Goal: Check status: Check status

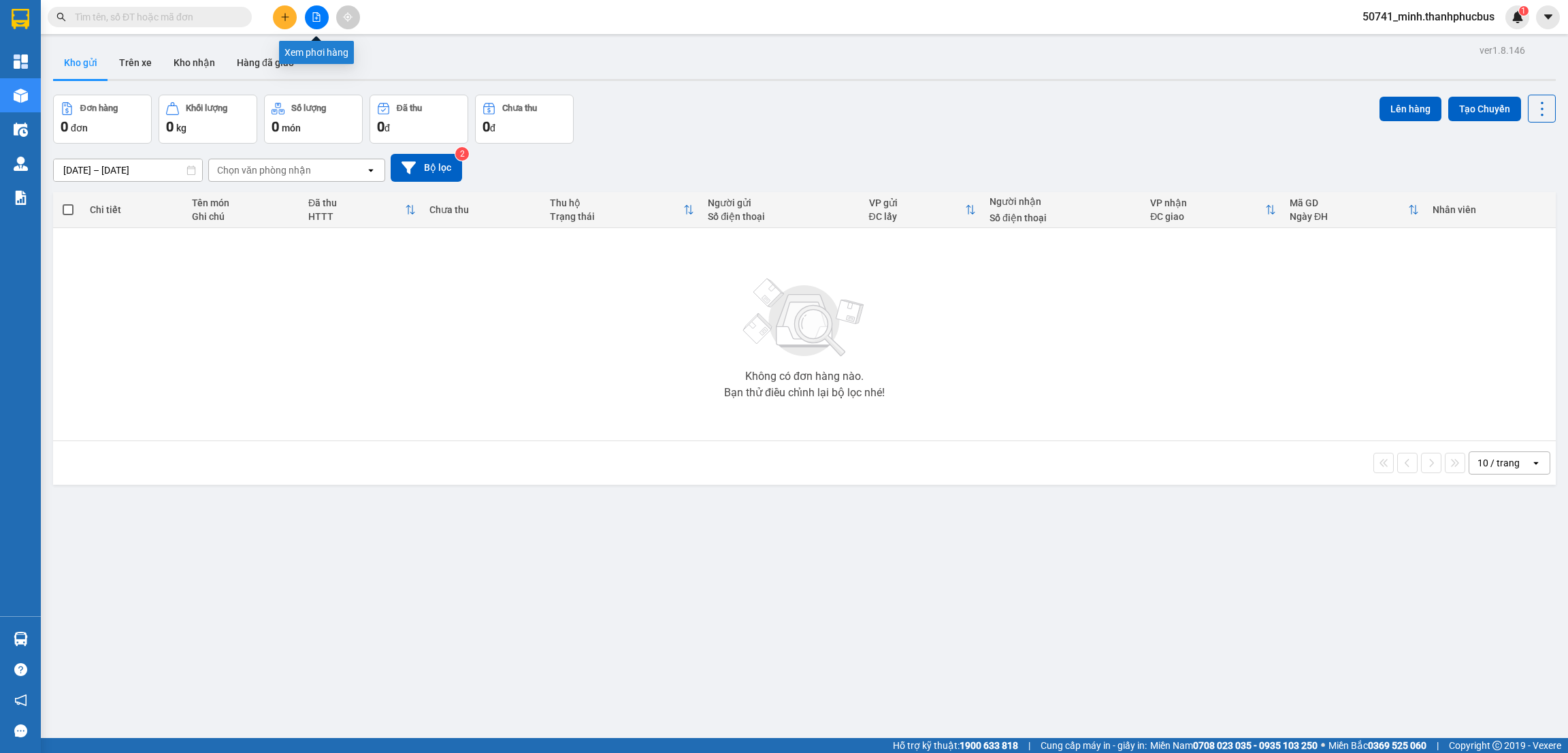
click at [315, 18] on icon "file-add" at bounding box center [316, 16] width 9 height 9
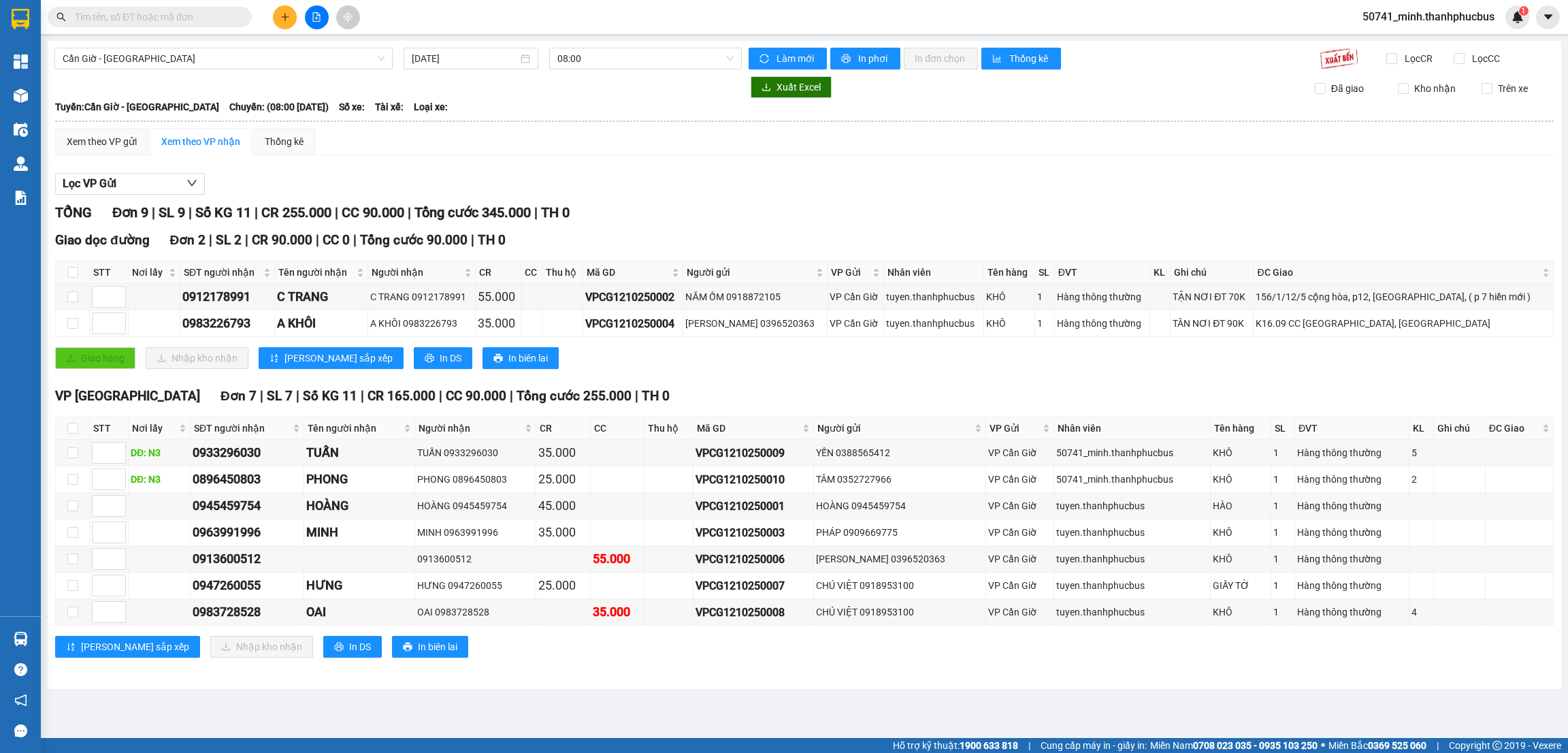
click at [487, 54] on input "[DATE]" at bounding box center [464, 58] width 106 height 15
click at [549, 159] on div "10" at bounding box center [546, 158] width 16 height 16
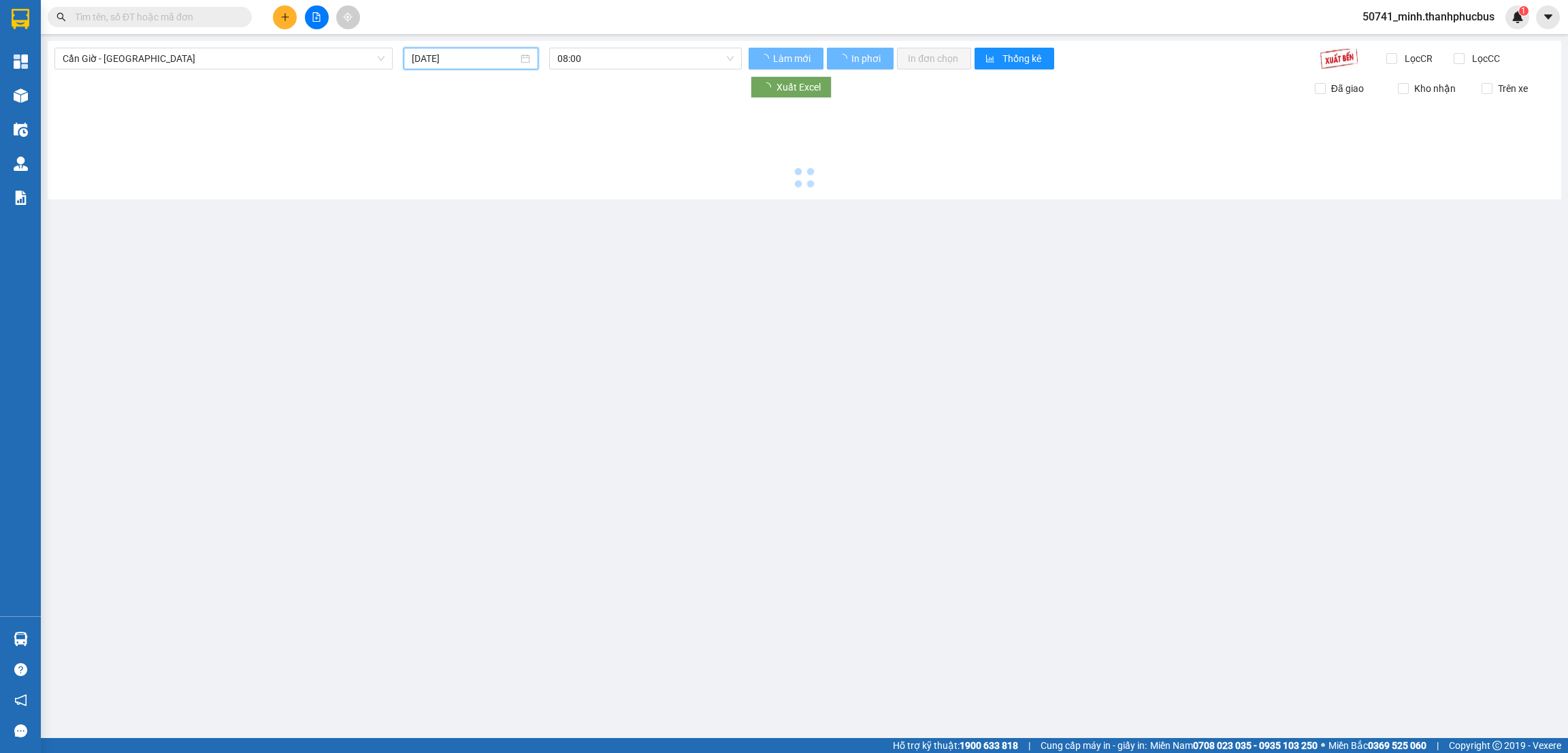
type input "[DATE]"
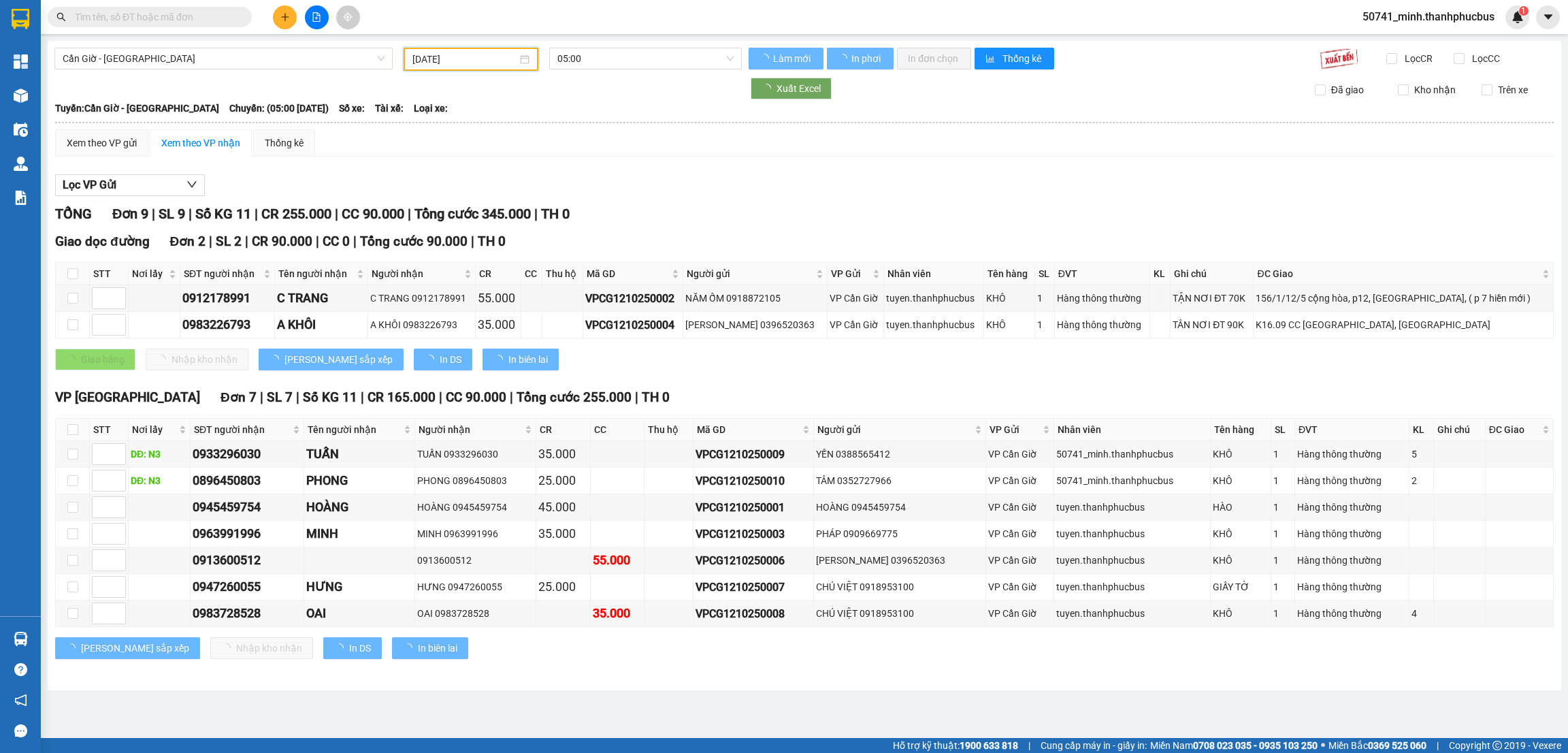
click at [199, 58] on span "Cần Giờ - [GEOGRAPHIC_DATA]" at bounding box center [224, 59] width 322 height 21
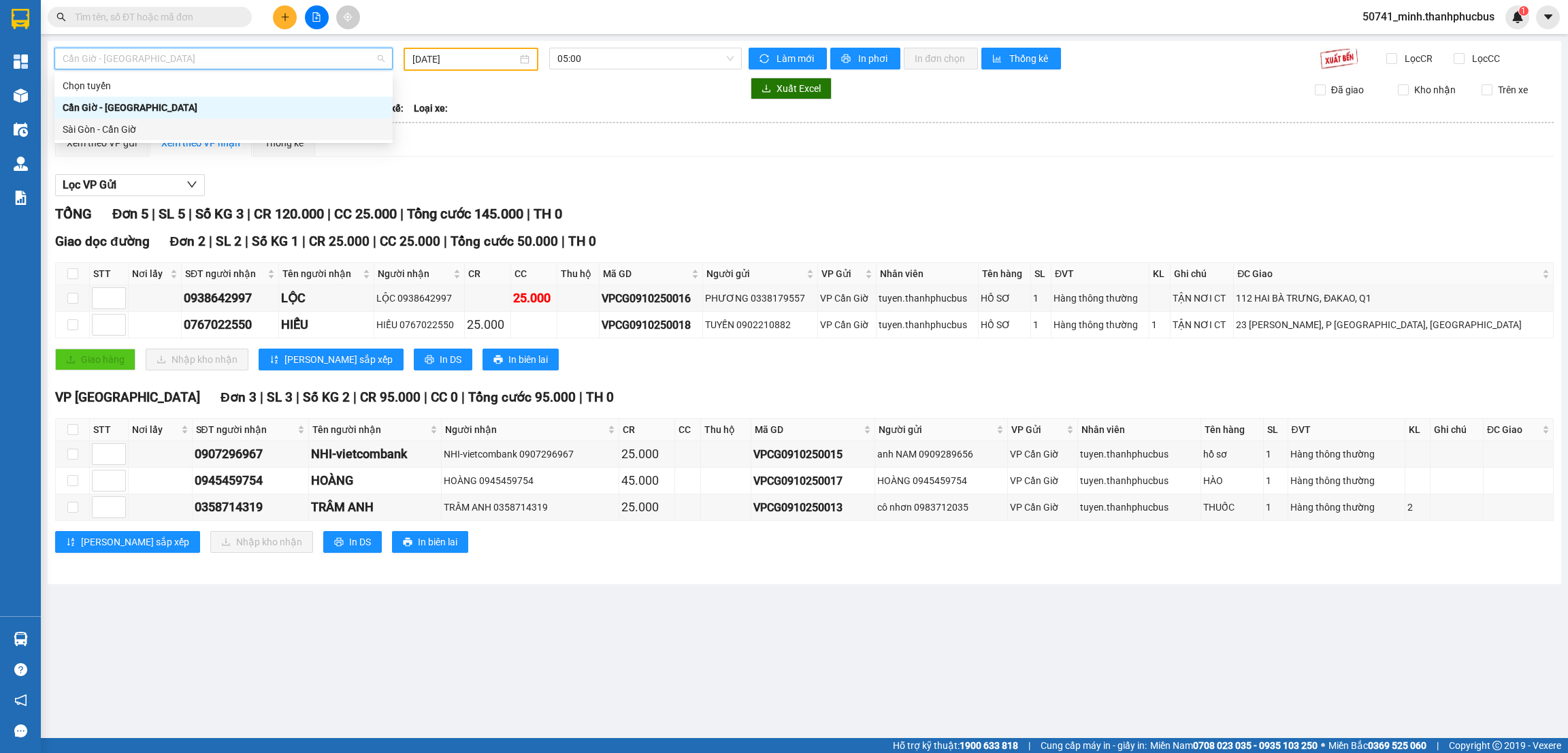
click at [87, 128] on div "Sài Gòn - Cần Giờ" at bounding box center [224, 128] width 322 height 15
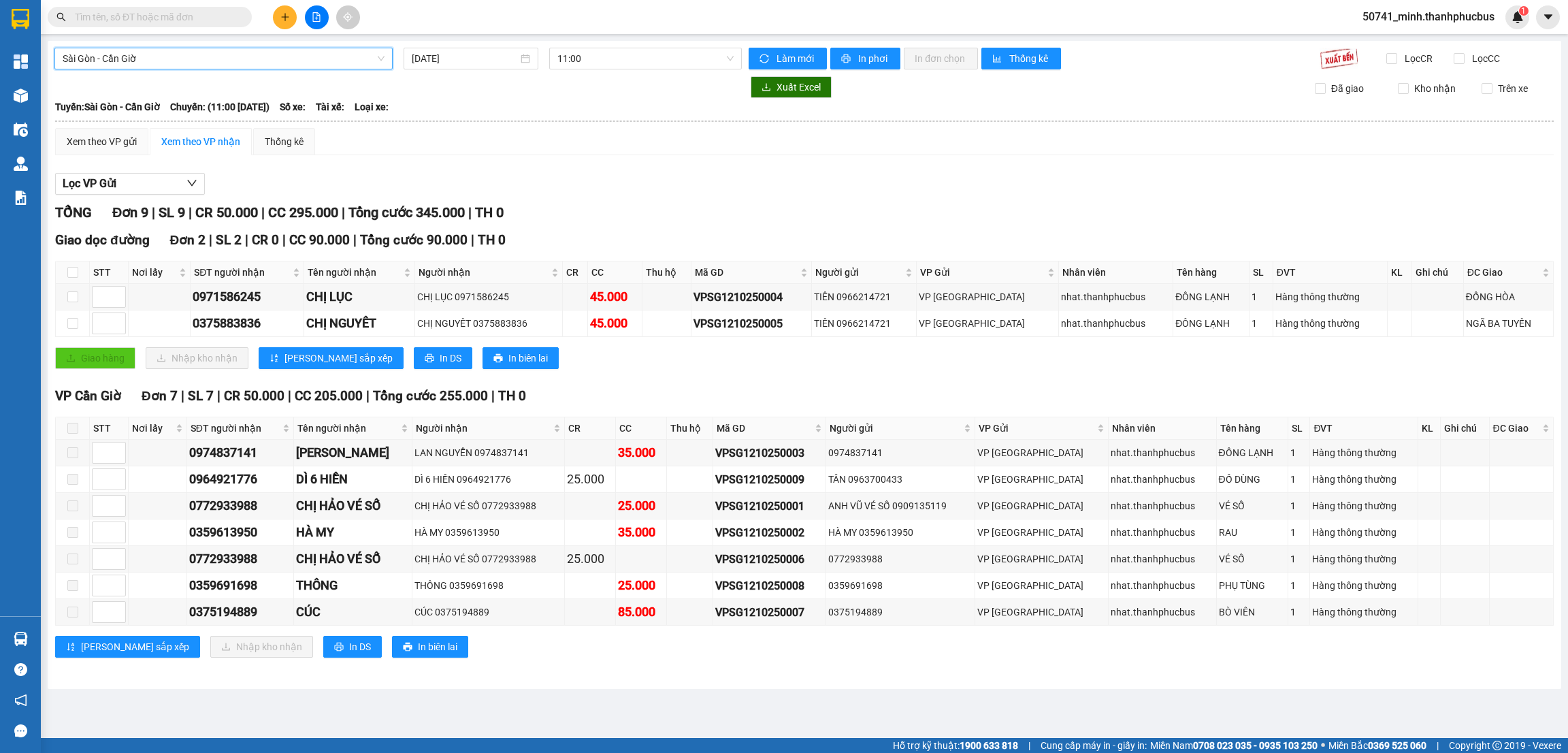
click at [449, 59] on input "[DATE]" at bounding box center [464, 58] width 106 height 15
click at [548, 159] on div "10" at bounding box center [546, 158] width 16 height 16
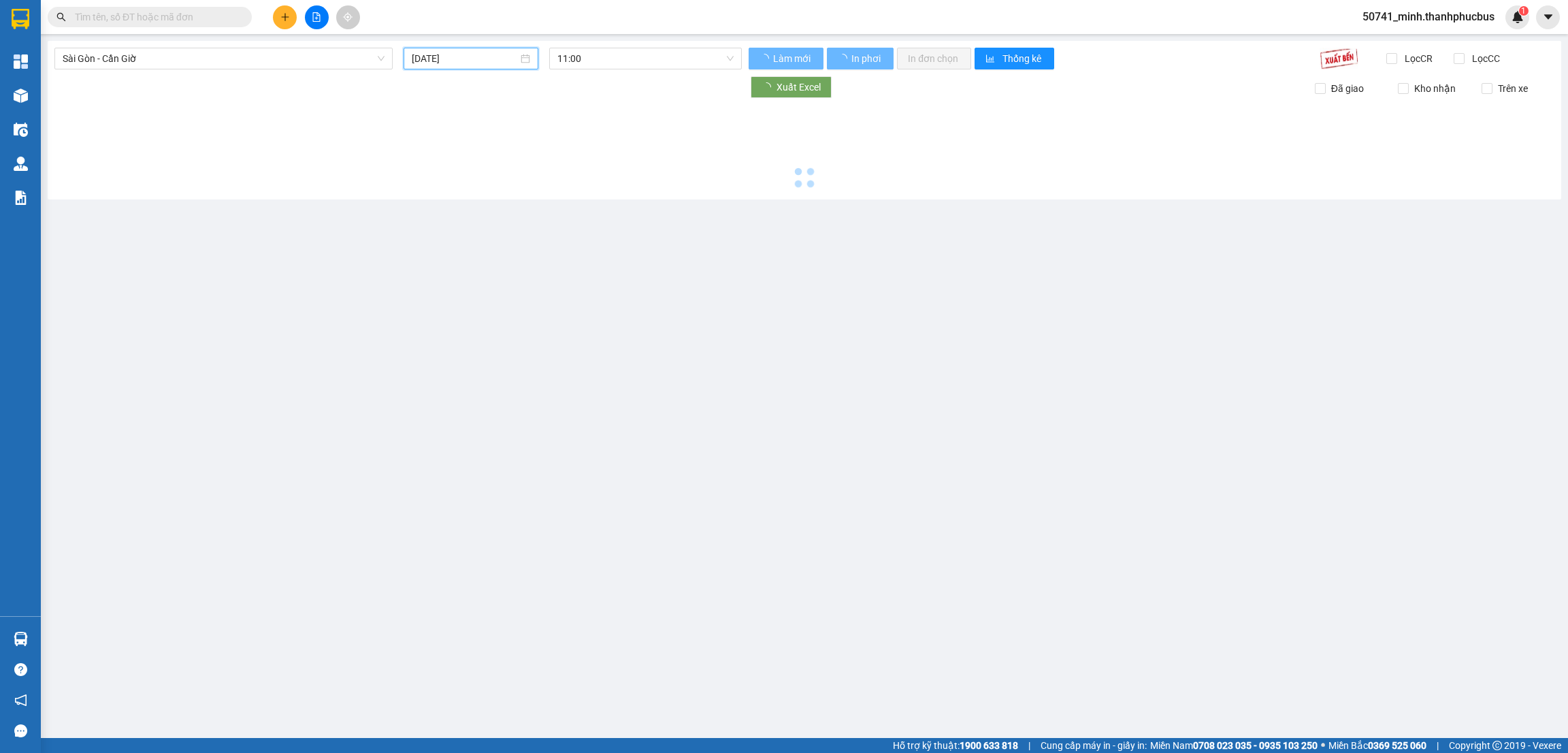
type input "[DATE]"
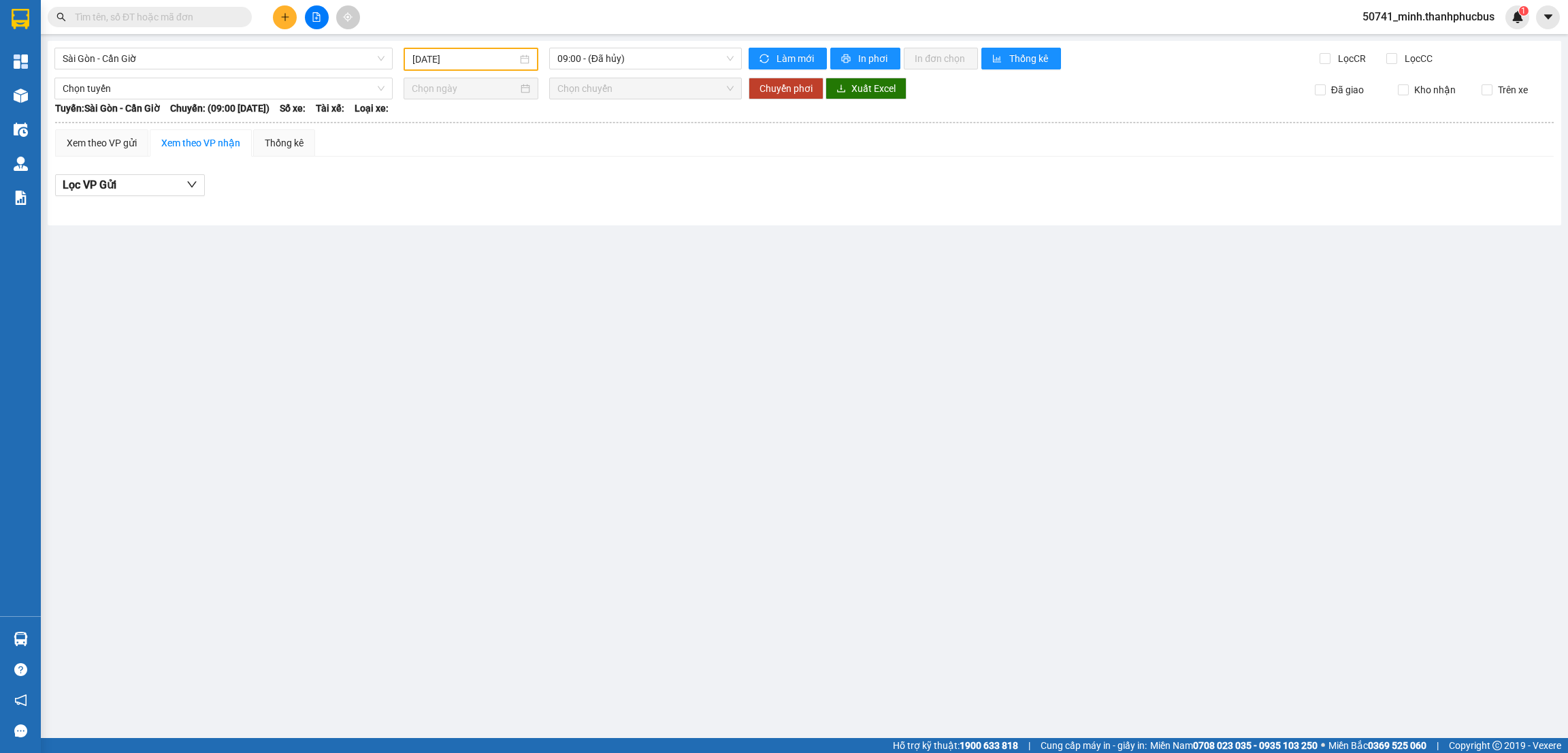
click at [611, 339] on main "[GEOGRAPHIC_DATA] - [GEOGRAPHIC_DATA] [DATE] 09:00 - (Đã hủy) Làm mới In phơi I…" at bounding box center [784, 369] width 1568 height 737
click at [638, 51] on span "09:00 - (Đã hủy)" at bounding box center [645, 59] width 177 height 21
click at [575, 151] on div "11:01 (TC)" at bounding box center [610, 151] width 106 height 15
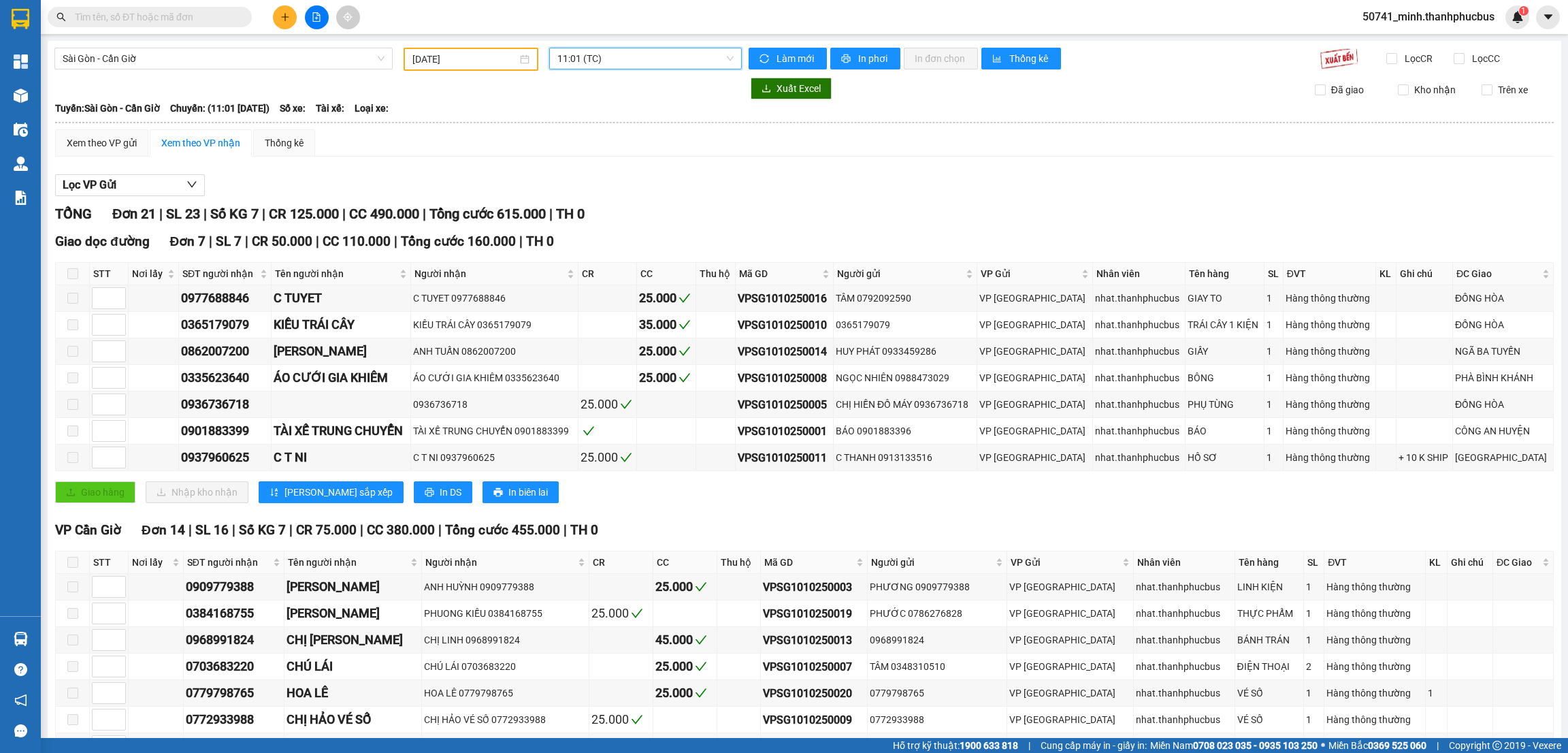
click at [609, 63] on span "11:01 (TC)" at bounding box center [645, 59] width 177 height 21
click at [566, 194] on div "15:05 (TC) - 51B-289.80" at bounding box center [605, 194] width 106 height 15
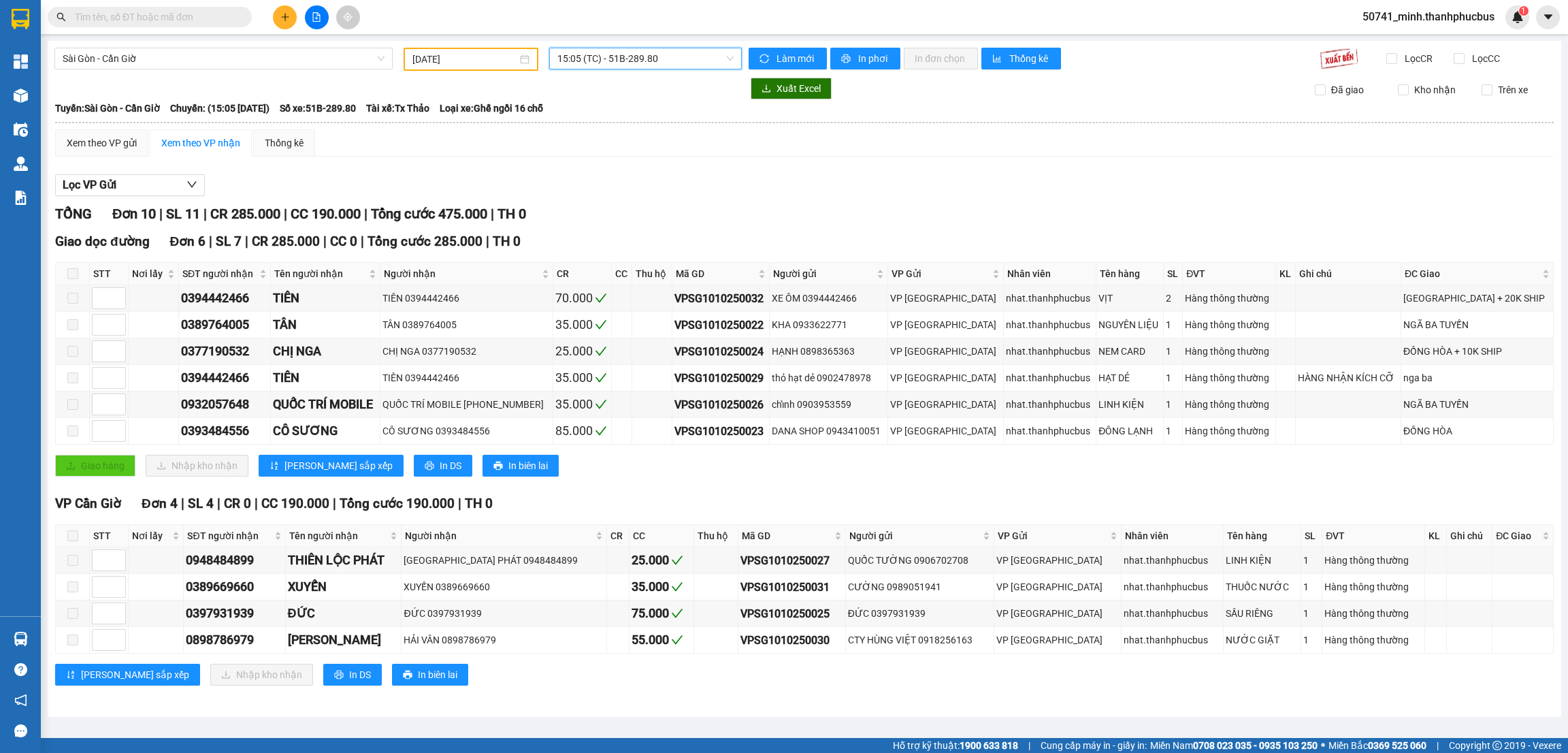
click at [639, 58] on span "15:05 (TC) - 51B-289.80" at bounding box center [645, 59] width 177 height 21
click at [578, 218] on div "16:00 (TC)" at bounding box center [610, 216] width 106 height 15
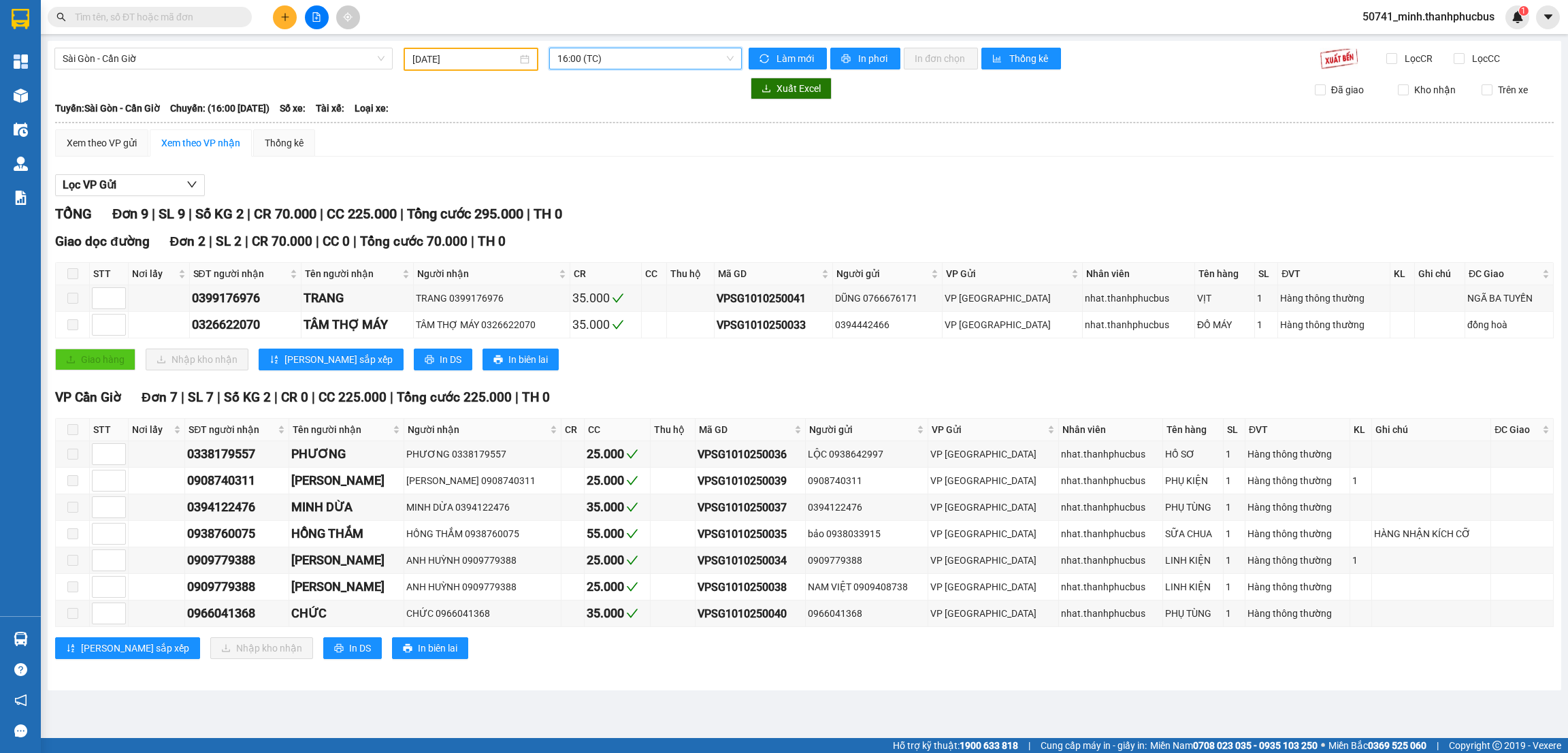
click at [263, 55] on span "Sài Gòn - Cần Giờ" at bounding box center [224, 59] width 322 height 21
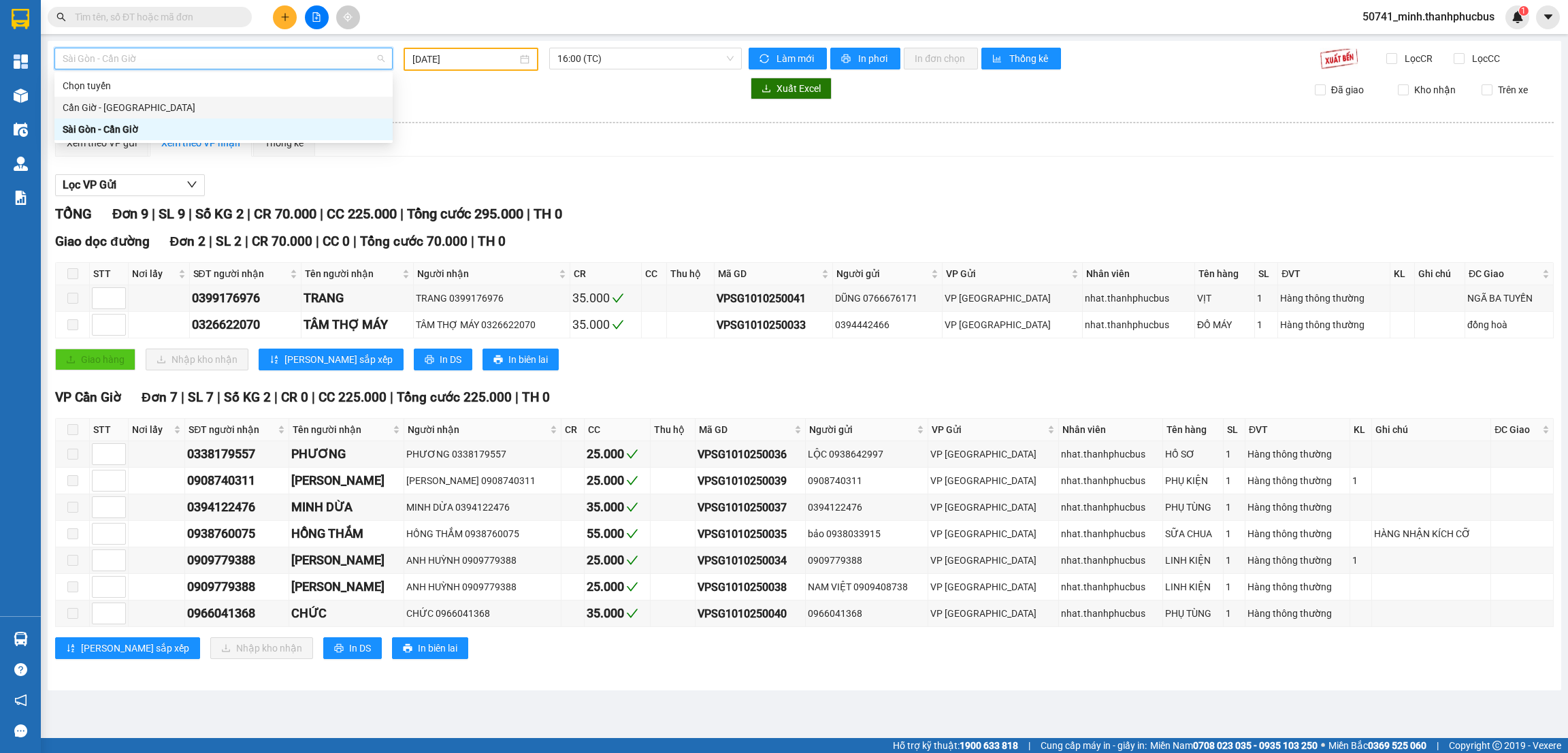
click at [128, 109] on div "Cần Giờ - [GEOGRAPHIC_DATA]" at bounding box center [224, 107] width 322 height 15
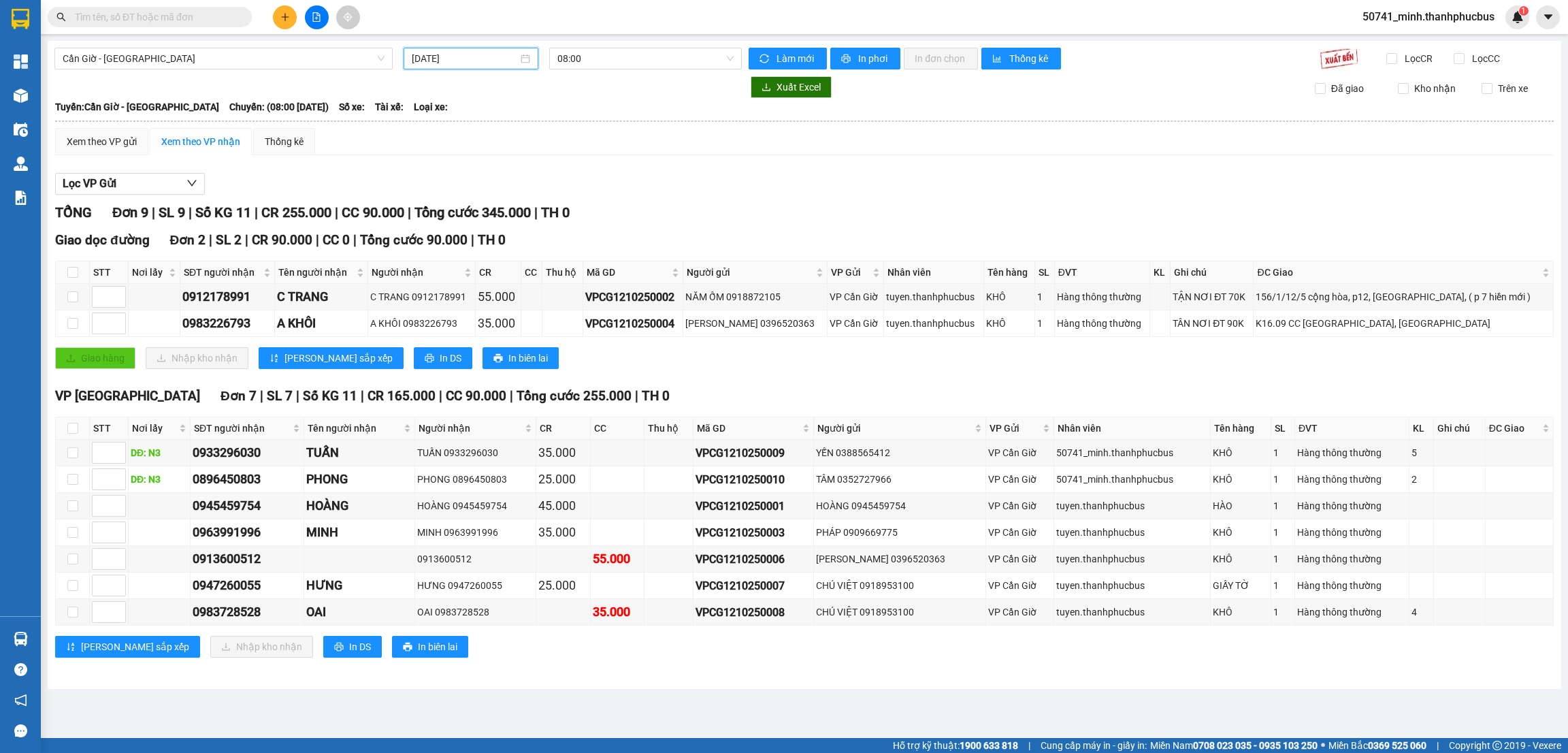
click at [458, 59] on input "[DATE]" at bounding box center [464, 58] width 106 height 15
click at [540, 157] on div "10" at bounding box center [546, 158] width 16 height 16
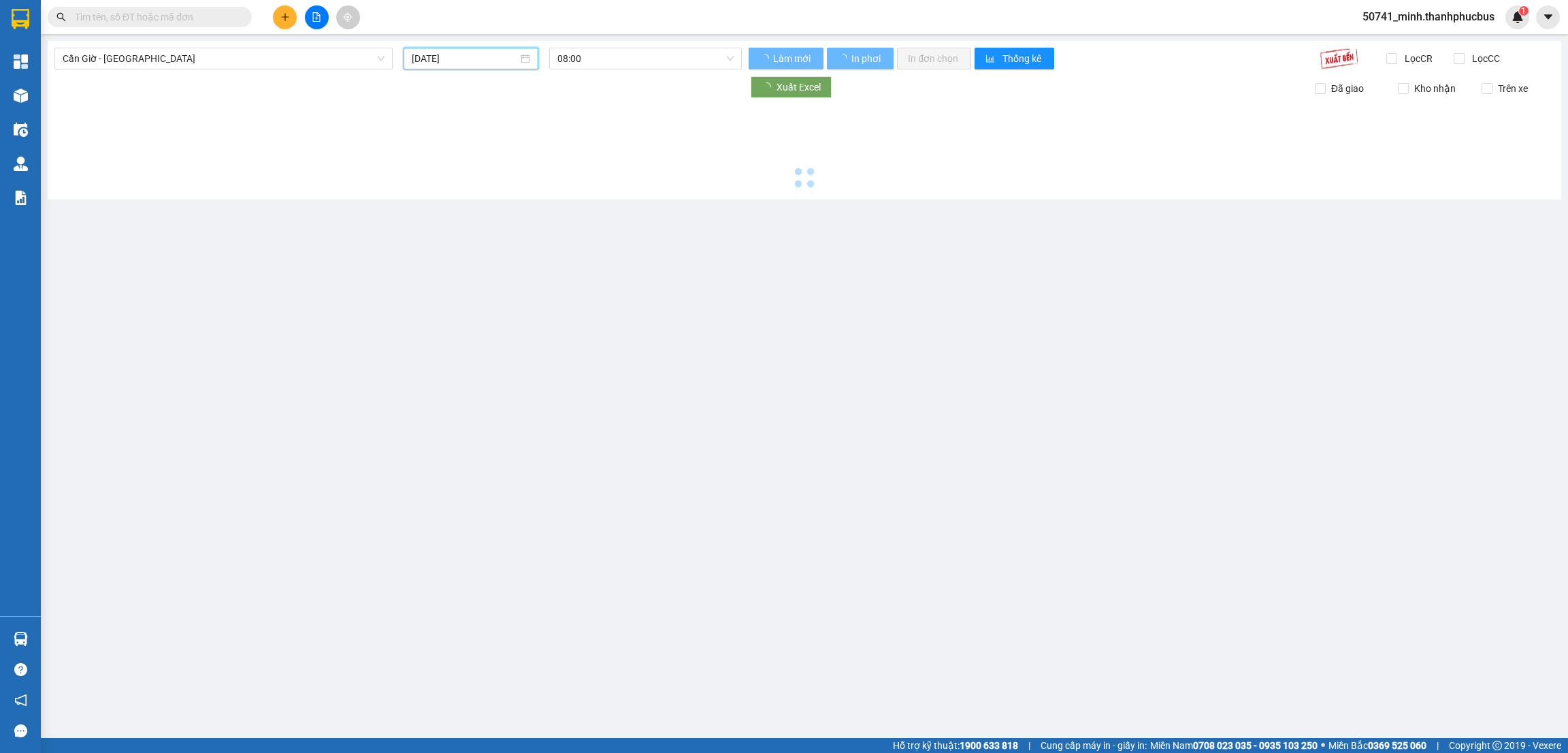
type input "[DATE]"
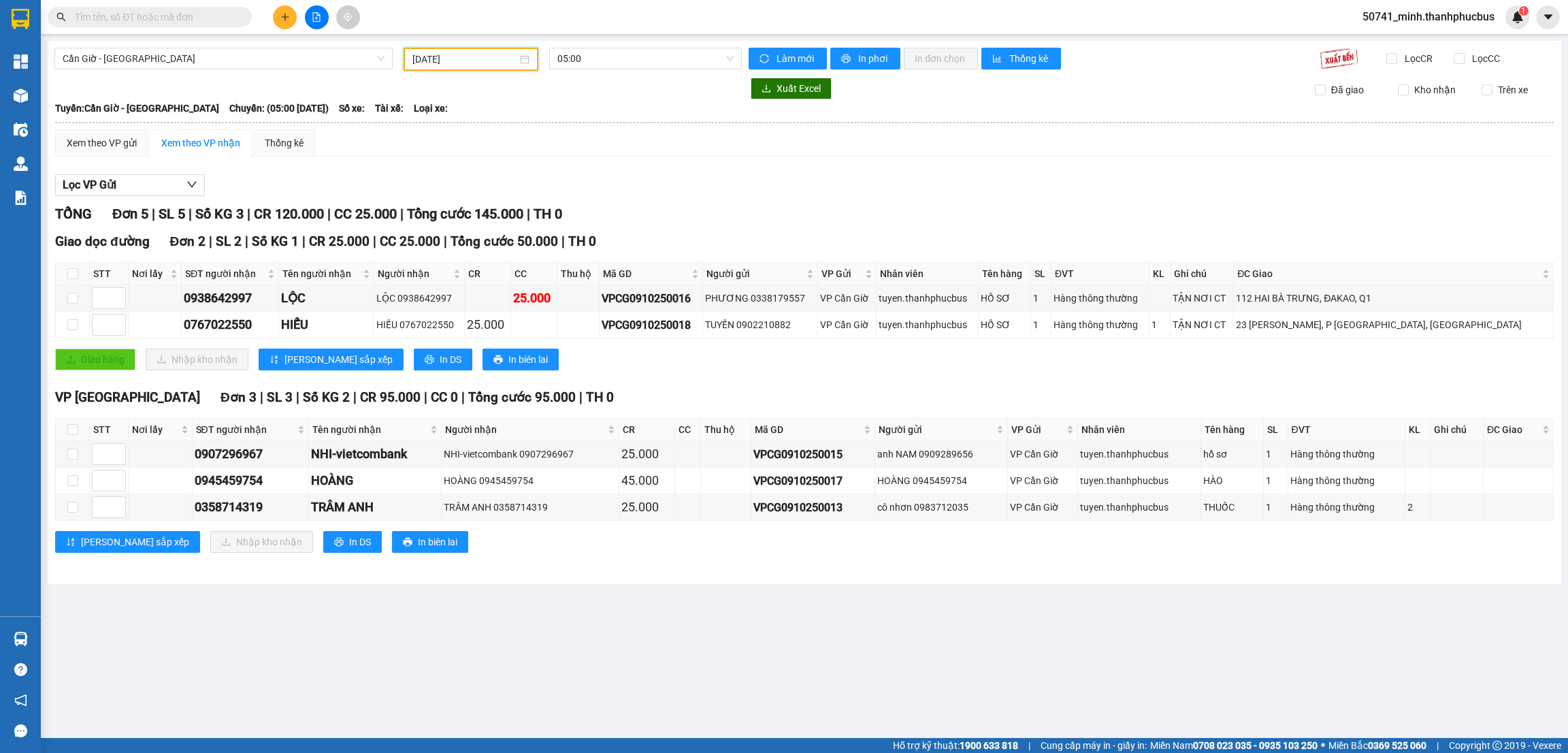
click at [613, 59] on span "05:00" at bounding box center [645, 59] width 177 height 21
click at [583, 151] on div "08:05 (TC)" at bounding box center [610, 151] width 106 height 15
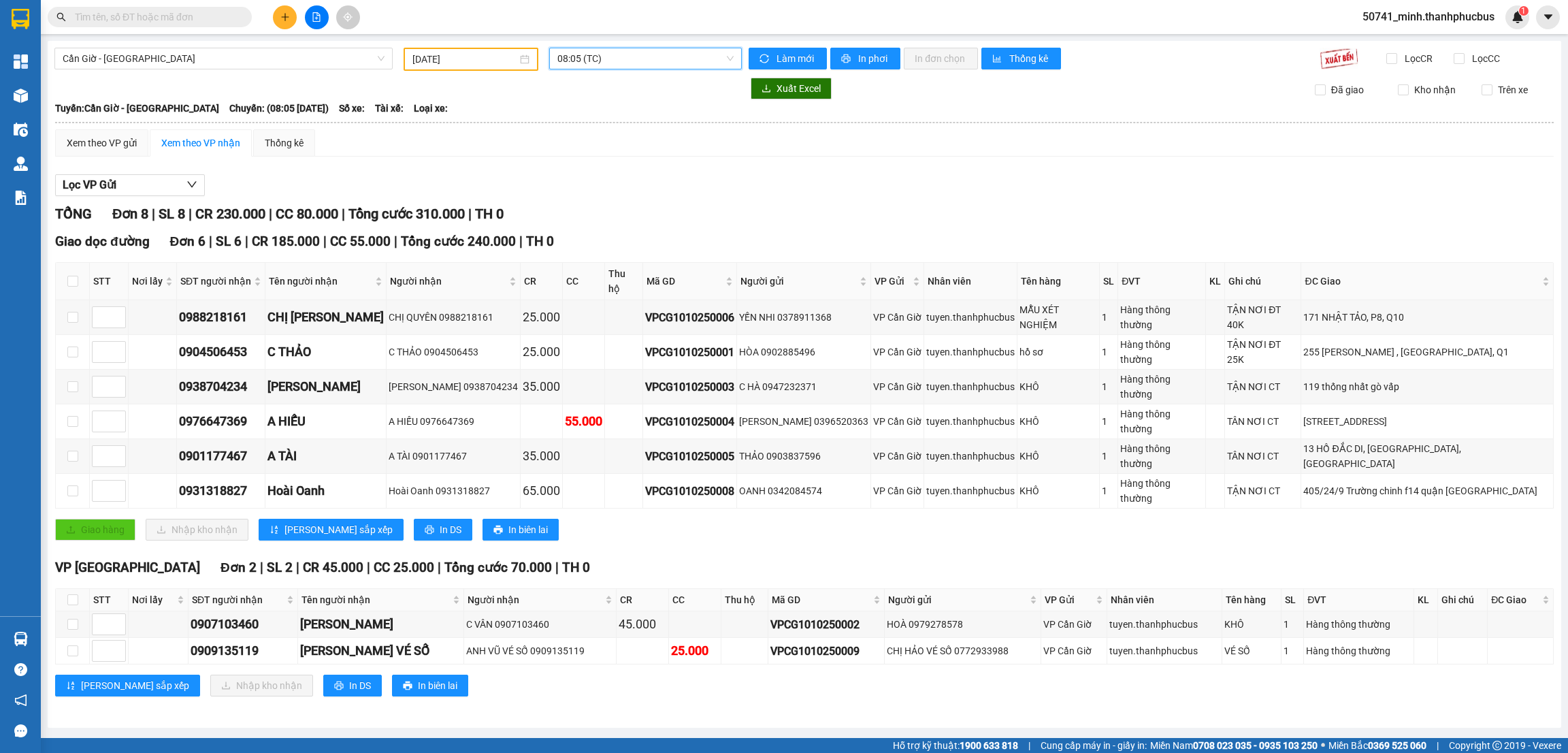
click at [632, 63] on span "08:05 (TC)" at bounding box center [645, 59] width 177 height 21
click at [574, 197] on div "13:00 (TC)" at bounding box center [610, 194] width 106 height 15
